Goal: Task Accomplishment & Management: Manage account settings

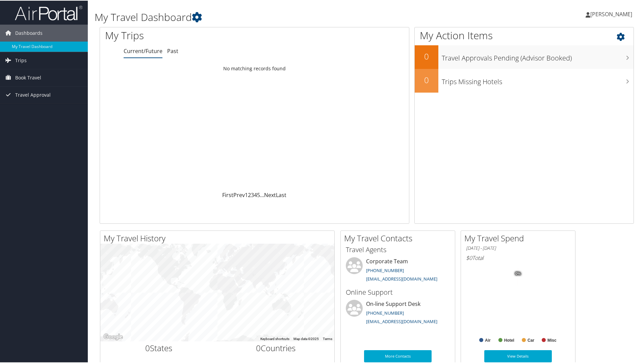
click at [617, 36] on icon at bounding box center [627, 34] width 20 height 11
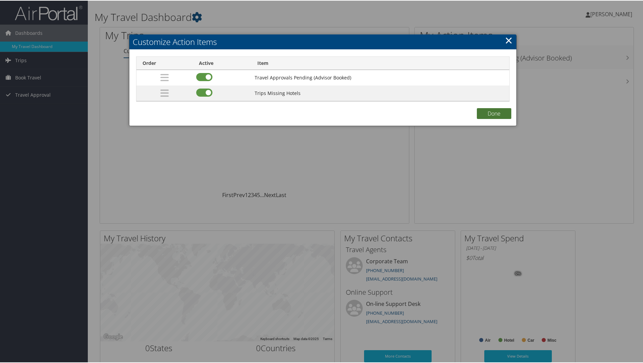
click at [488, 108] on button "Done" at bounding box center [494, 112] width 34 height 11
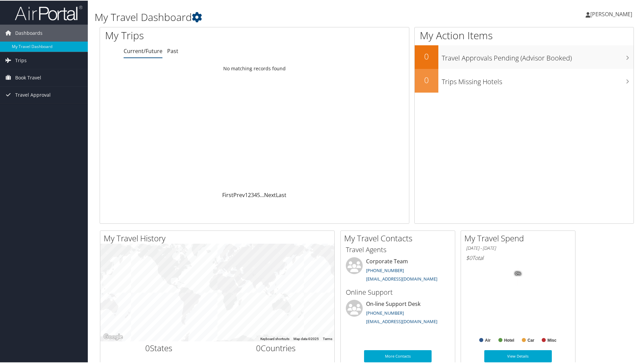
click at [612, 13] on span "[PERSON_NAME]" at bounding box center [612, 13] width 42 height 7
click at [575, 38] on link "My Settings" at bounding box center [593, 36] width 75 height 11
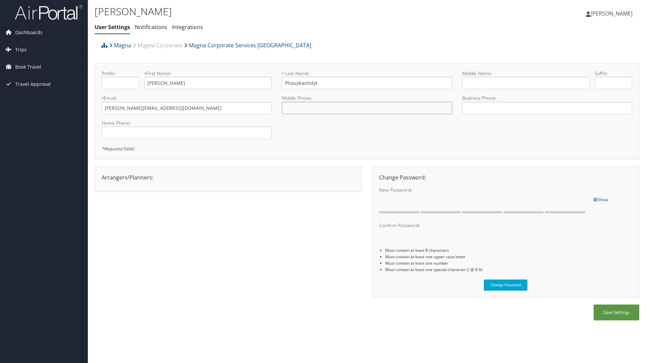
click at [354, 107] on input "tel" at bounding box center [367, 108] width 170 height 13
click at [483, 108] on input "tel" at bounding box center [547, 108] width 170 height 13
click at [340, 109] on input "+9 (786) 067-999" at bounding box center [367, 108] width 170 height 13
type input "+1 (978) 606-7999"
click at [491, 113] on input "tel" at bounding box center [547, 108] width 170 height 13
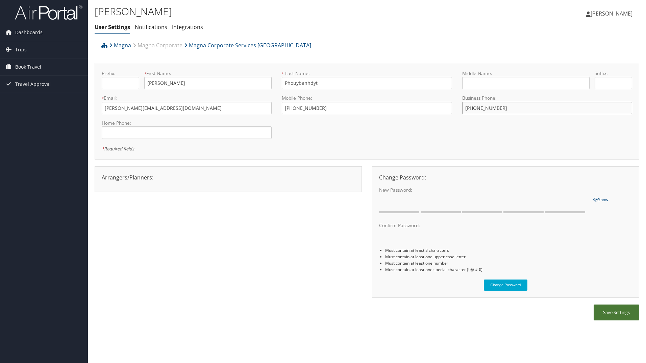
type input "+1 (248) 315-9219"
click at [618, 313] on button "Save Settings" at bounding box center [617, 312] width 46 height 16
click at [620, 313] on button "Save Settings" at bounding box center [617, 312] width 46 height 16
click at [592, 17] on span "[PERSON_NAME]" at bounding box center [612, 13] width 42 height 7
click at [577, 58] on link "View Travel Profile" at bounding box center [594, 59] width 75 height 11
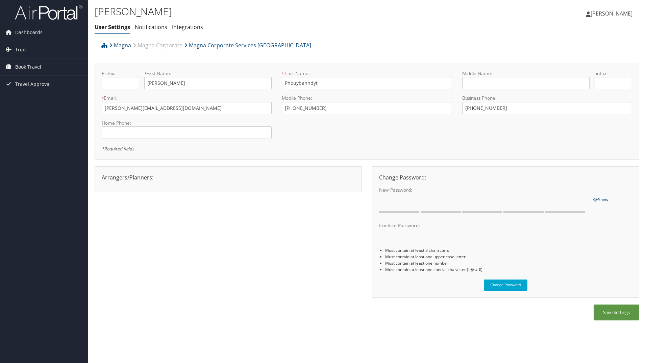
click at [28, 17] on img at bounding box center [49, 12] width 68 height 16
